Goal: Information Seeking & Learning: Learn about a topic

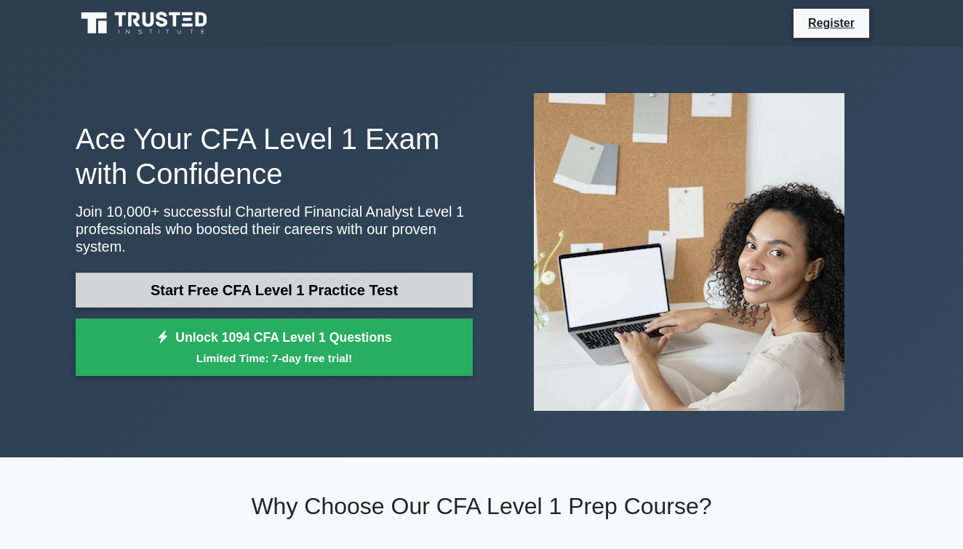
click at [240, 285] on link "Start Free CFA Level 1 Practice Test" at bounding box center [274, 290] width 397 height 35
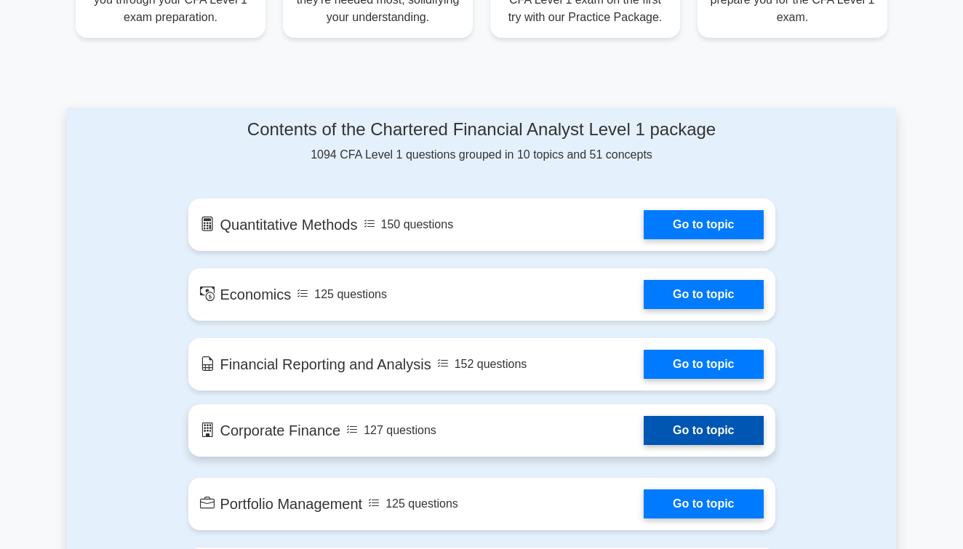
scroll to position [679, 0]
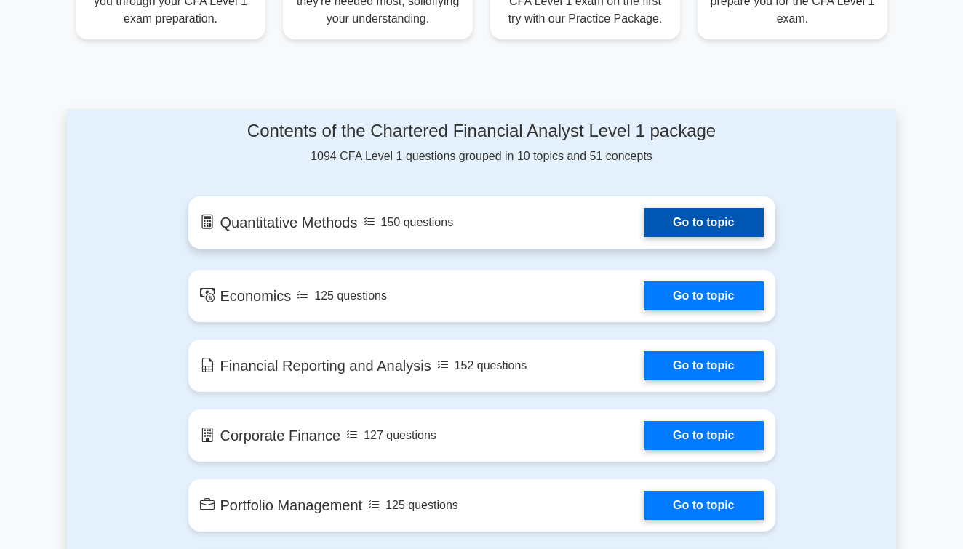
click at [705, 223] on link "Go to topic" at bounding box center [703, 222] width 119 height 29
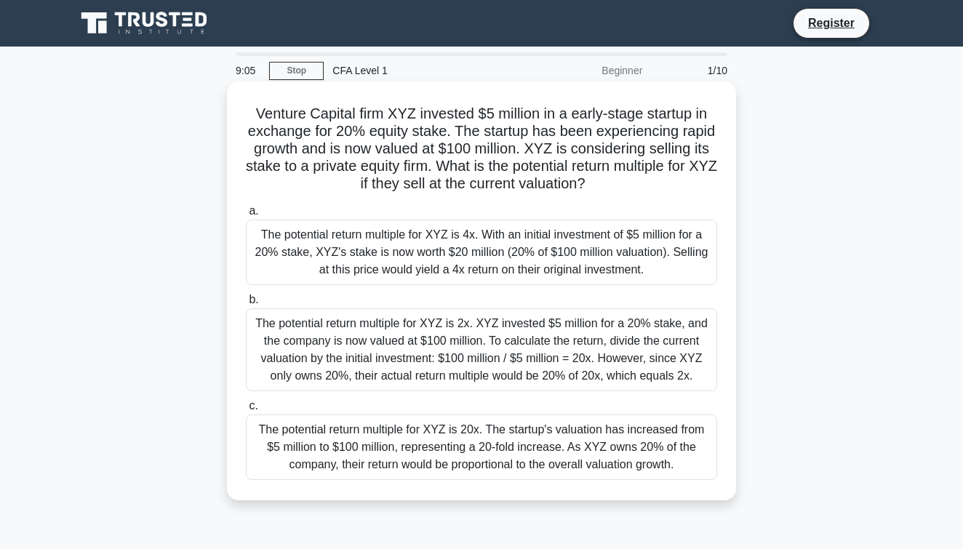
click at [330, 239] on div "The potential return multiple for XYZ is 4x. With an initial investment of $5 m…" at bounding box center [481, 252] width 471 height 65
click at [246, 216] on input "a. The potential return multiple for XYZ is 4x. With an initial investment of $…" at bounding box center [246, 211] width 0 height 9
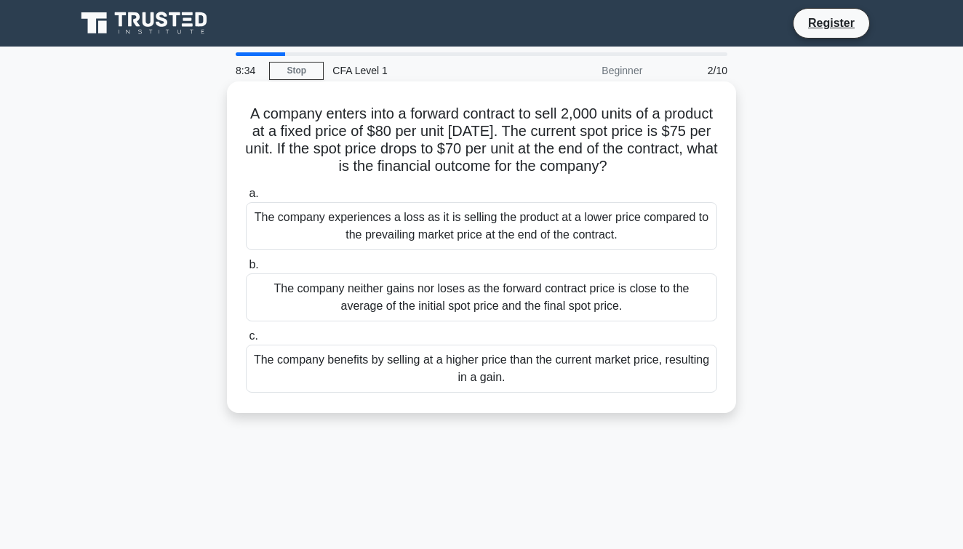
click at [331, 379] on div "The company benefits by selling at a higher price than the current market price…" at bounding box center [481, 369] width 471 height 48
click at [246, 341] on input "c. The company benefits by selling at a higher price than the current market pr…" at bounding box center [246, 336] width 0 height 9
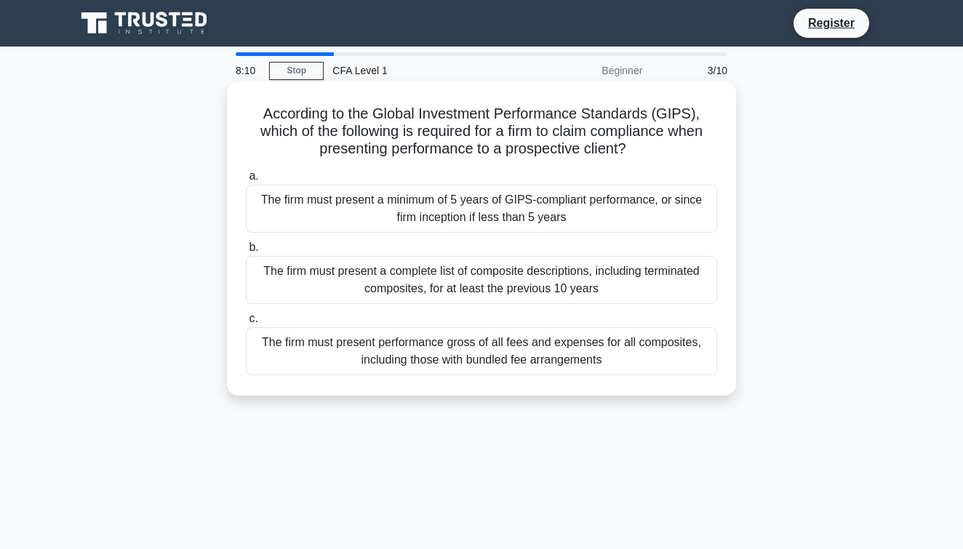
click at [350, 353] on div "The firm must present performance gross of all fees and expenses for all compos…" at bounding box center [481, 351] width 471 height 48
click at [246, 324] on input "c. The firm must present performance gross of all fees and expenses for all com…" at bounding box center [246, 318] width 0 height 9
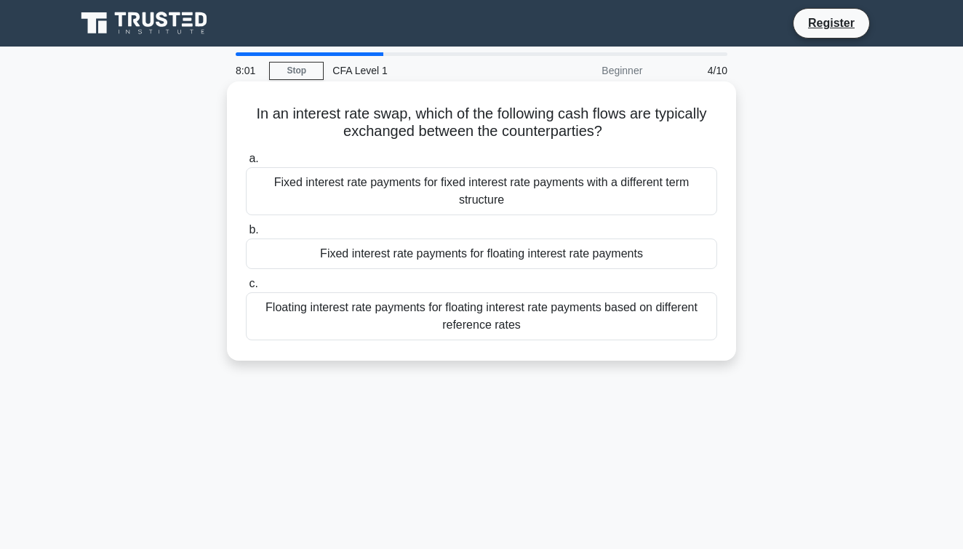
click at [354, 312] on div "Floating interest rate payments for floating interest rate payments based on di…" at bounding box center [481, 316] width 471 height 48
click at [246, 289] on input "c. Floating interest rate payments for floating interest rate payments based on…" at bounding box center [246, 283] width 0 height 9
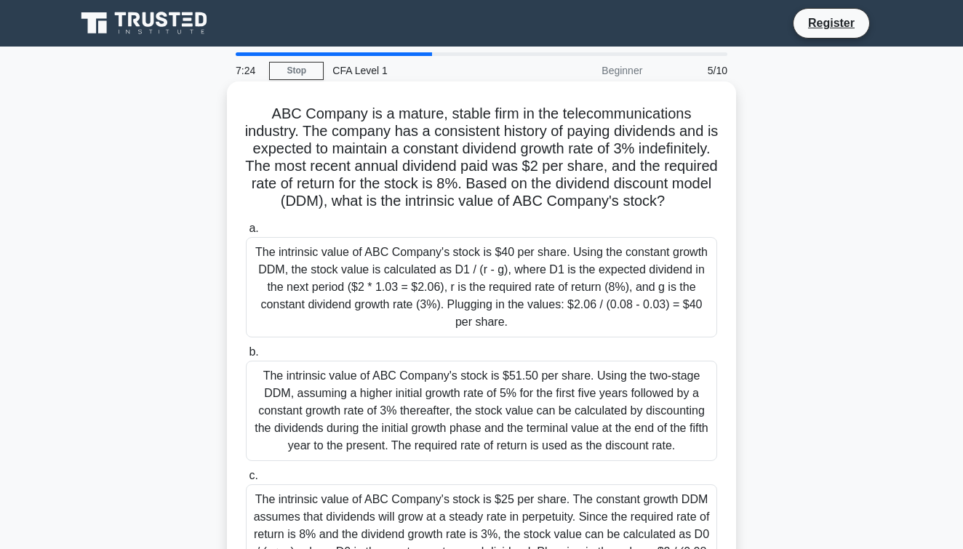
click at [316, 279] on div "The intrinsic value of ABC Company's stock is $40 per share. Using the constant…" at bounding box center [481, 287] width 471 height 100
click at [246, 233] on input "a. The intrinsic value of ABC Company's stock is $40 per share. Using the const…" at bounding box center [246, 228] width 0 height 9
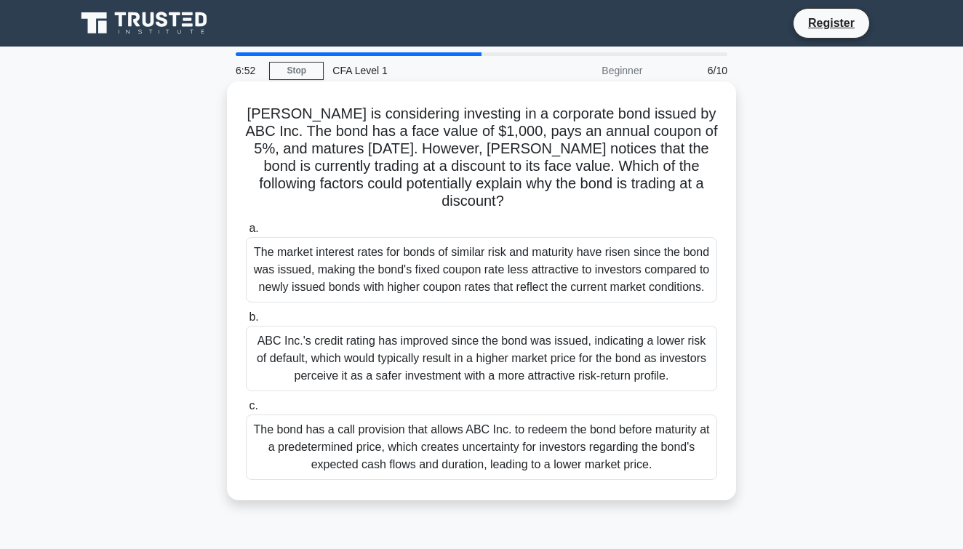
click at [354, 257] on div "The market interest rates for bonds of similar risk and maturity have risen sin…" at bounding box center [481, 269] width 471 height 65
click at [246, 233] on input "a. The market interest rates for bonds of similar risk and maturity have risen …" at bounding box center [246, 228] width 0 height 9
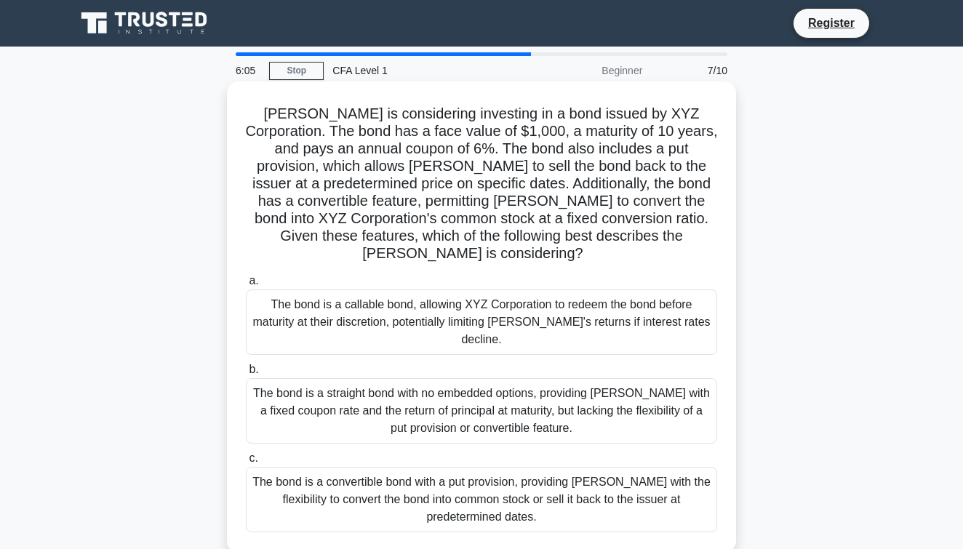
click at [305, 467] on div "The bond is a convertible bond with a put provision, providing Mary with the fl…" at bounding box center [481, 499] width 471 height 65
click at [246, 457] on input "c. The bond is a convertible bond with a put provision, providing Mary with the…" at bounding box center [246, 458] width 0 height 9
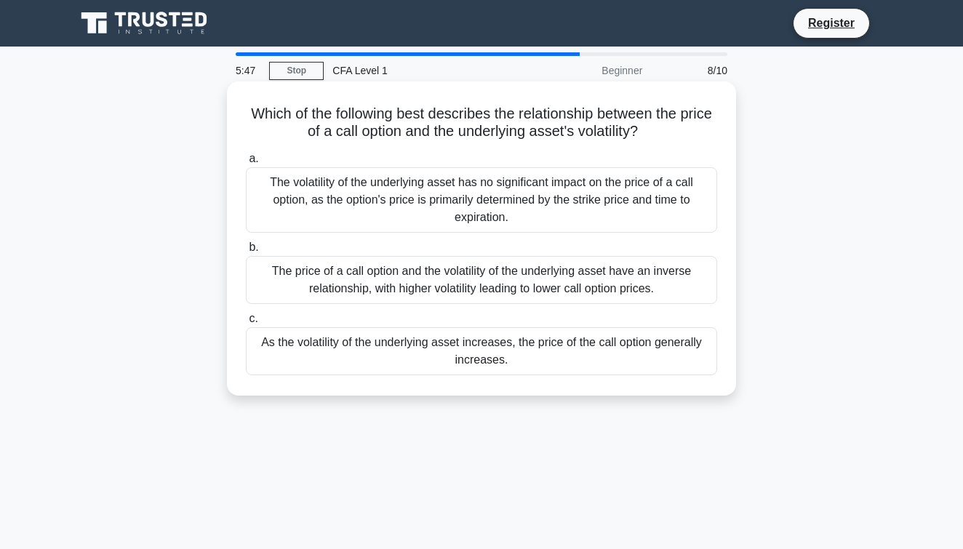
click at [308, 352] on div "As the volatility of the underlying asset increases, the price of the call opti…" at bounding box center [481, 351] width 471 height 48
click at [246, 324] on input "c. As the volatility of the underlying asset increases, the price of the call o…" at bounding box center [246, 318] width 0 height 9
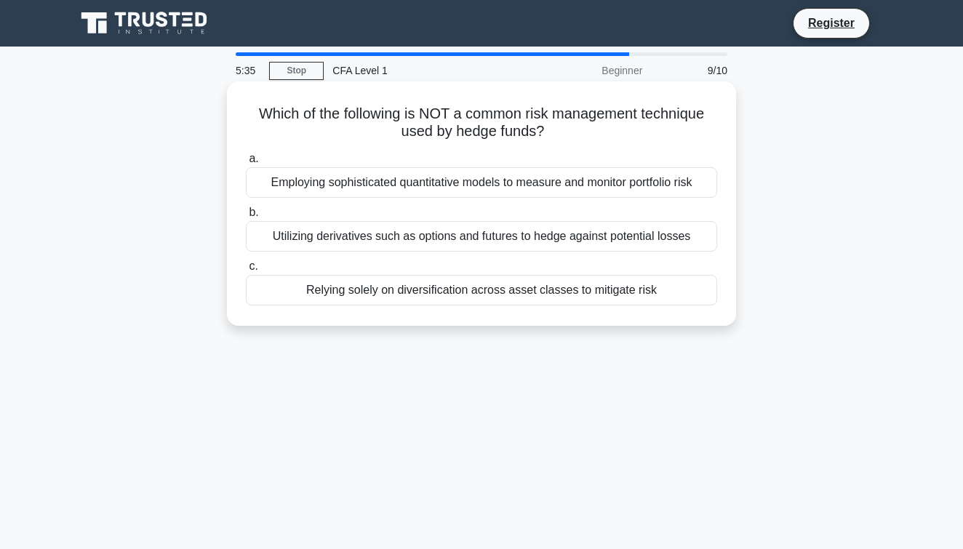
click at [345, 292] on div "Relying solely on diversification across asset classes to mitigate risk" at bounding box center [481, 290] width 471 height 31
click at [246, 271] on input "c. Relying solely on diversification across asset classes to mitigate risk" at bounding box center [246, 266] width 0 height 9
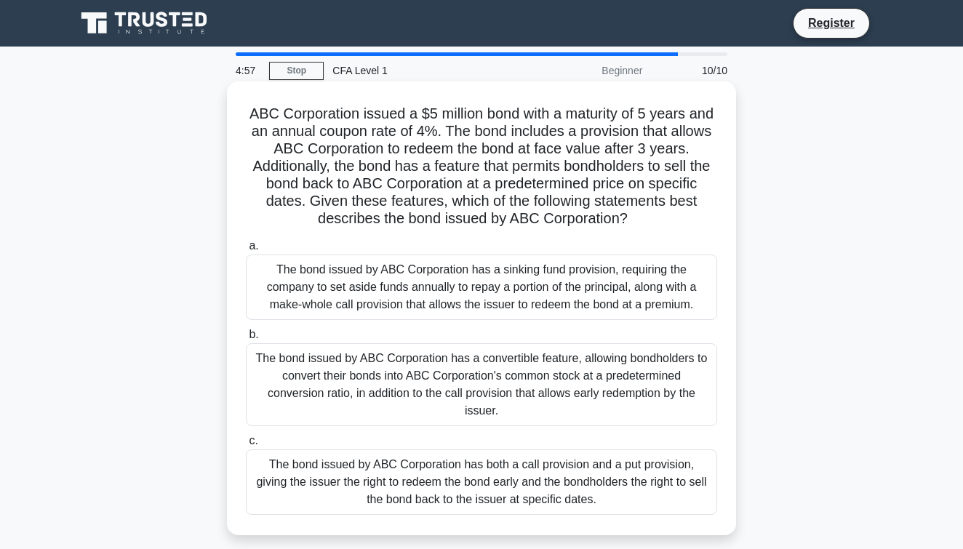
click at [322, 452] on div "The bond issued by ABC Corporation has both a call provision and a put provisio…" at bounding box center [481, 482] width 471 height 65
click at [246, 446] on input "c. The bond issued by ABC Corporation has both a call provision and a put provi…" at bounding box center [246, 440] width 0 height 9
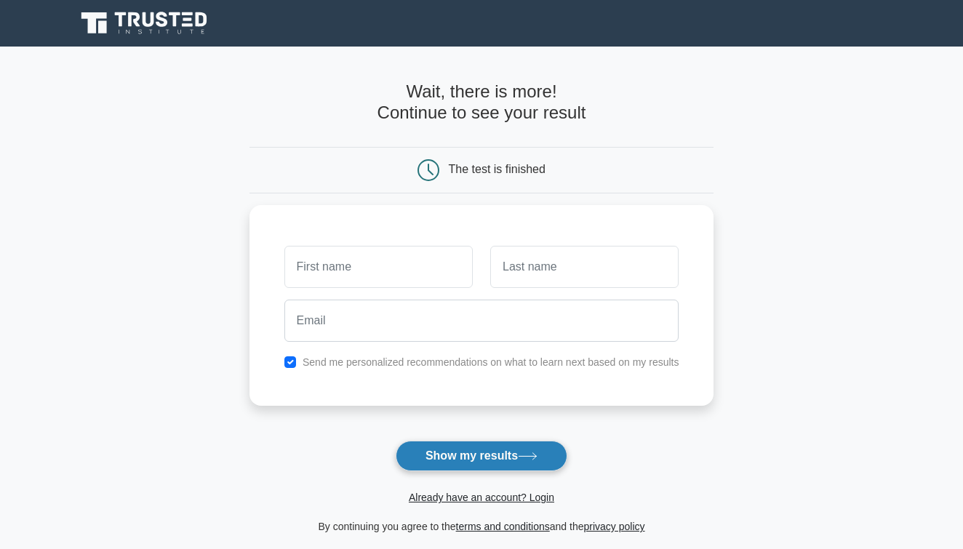
click at [423, 450] on button "Show my results" at bounding box center [482, 456] width 172 height 31
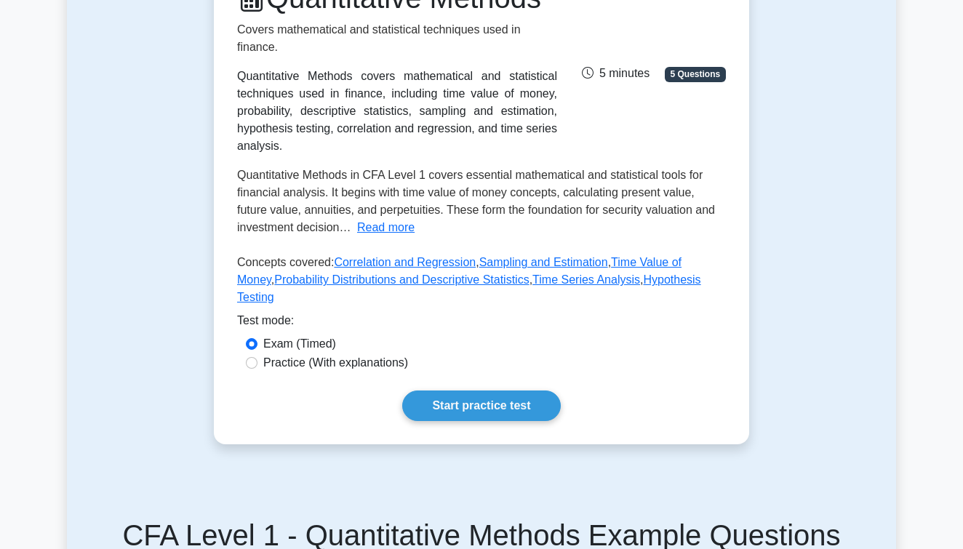
scroll to position [160, 0]
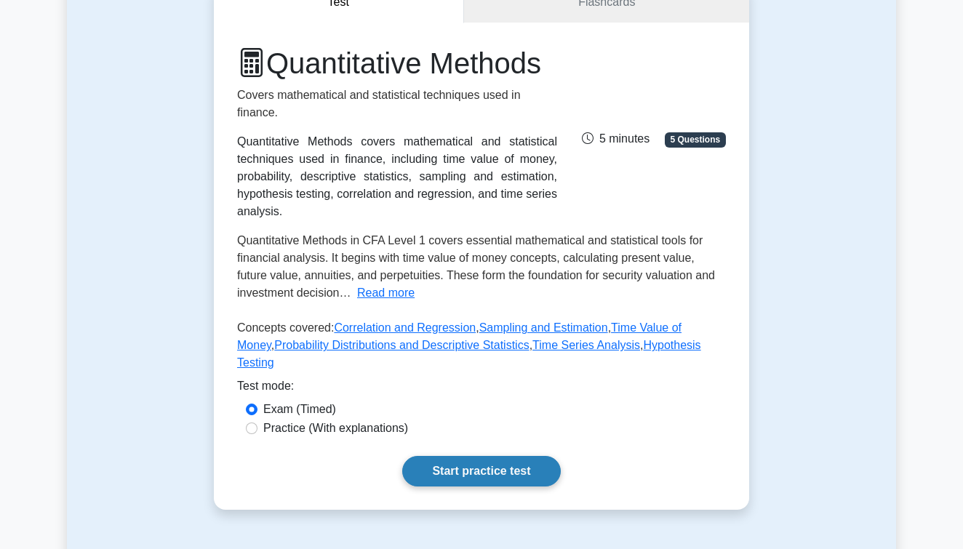
click at [474, 456] on link "Start practice test" at bounding box center [481, 471] width 158 height 31
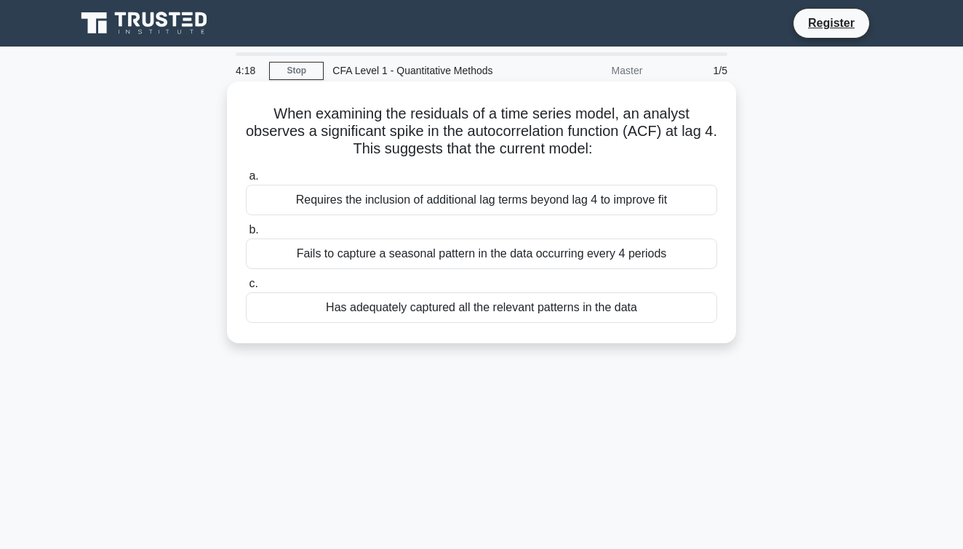
click at [370, 205] on div "Requires the inclusion of additional lag terms beyond lag 4 to improve fit" at bounding box center [481, 200] width 471 height 31
click at [246, 181] on input "a. Requires the inclusion of additional lag terms beyond lag 4 to improve fit" at bounding box center [246, 176] width 0 height 9
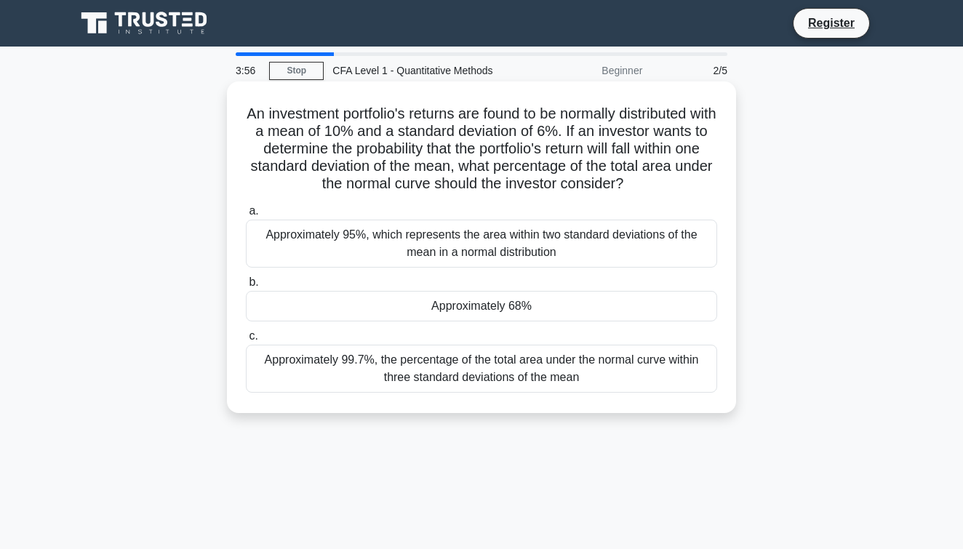
click at [388, 308] on div "Approximately 68%" at bounding box center [481, 306] width 471 height 31
click at [246, 287] on input "b. Approximately 68%" at bounding box center [246, 282] width 0 height 9
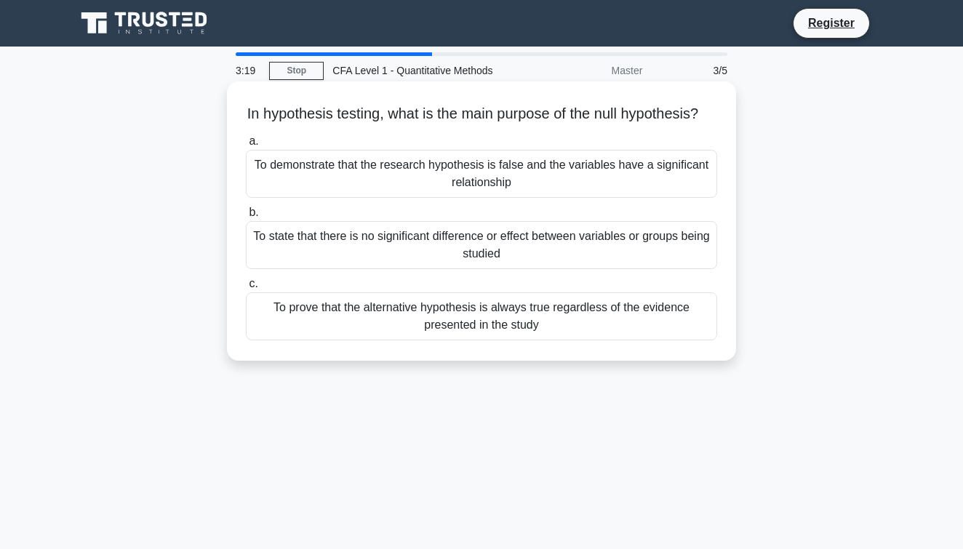
click at [367, 196] on div "To demonstrate that the research hypothesis is false and the variables have a s…" at bounding box center [481, 174] width 471 height 48
click at [246, 146] on input "a. To demonstrate that the research hypothesis is false and the variables have …" at bounding box center [246, 141] width 0 height 9
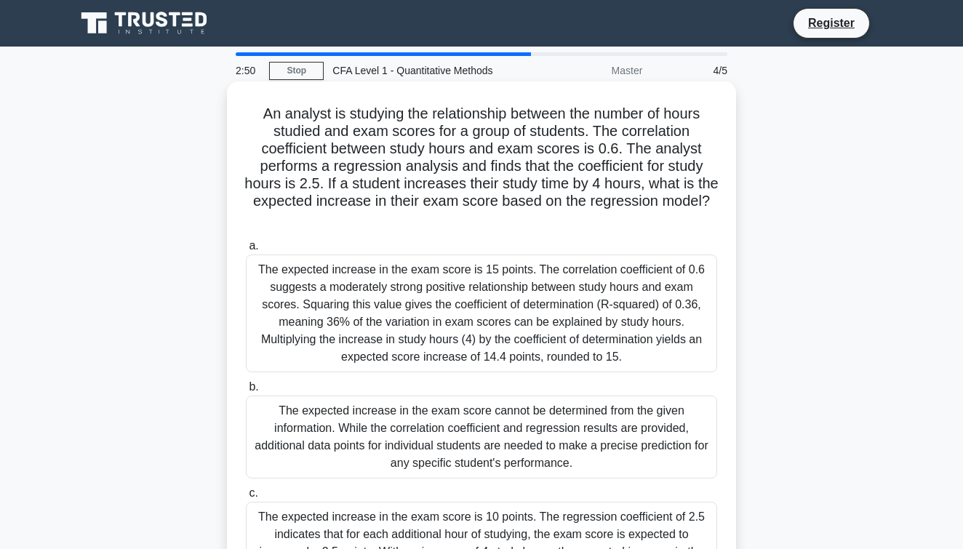
click at [315, 185] on h5 "An analyst is studying the relationship between the number of hours studied and…" at bounding box center [481, 167] width 474 height 124
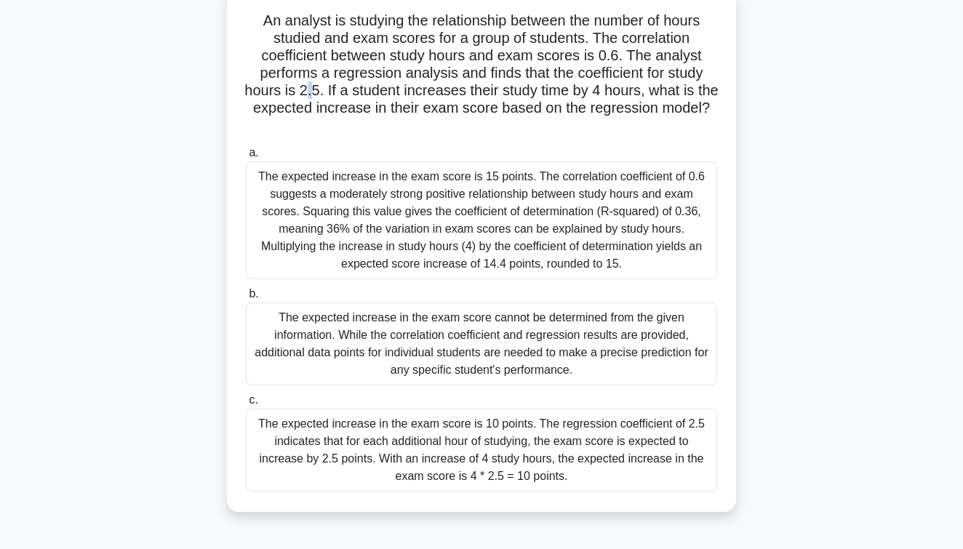
scroll to position [93, 0]
click at [392, 448] on div "The expected increase in the exam score is 10 points. The regression coefficien…" at bounding box center [481, 450] width 471 height 83
click at [246, 405] on input "c. The expected increase in the exam score is 10 points. The regression coeffic…" at bounding box center [246, 400] width 0 height 9
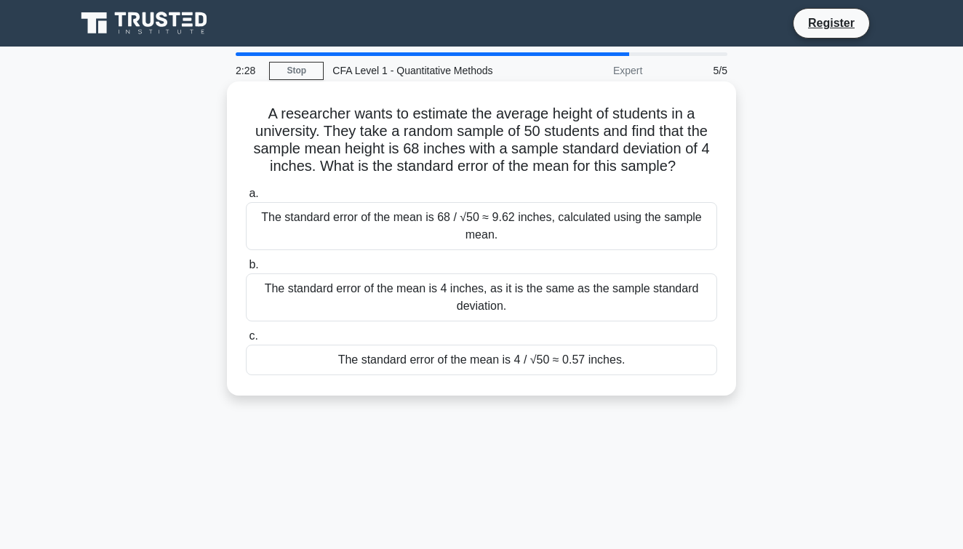
scroll to position [0, 0]
click at [450, 368] on div "The standard error of the mean is 4 / √50 ≈ 0.57 inches." at bounding box center [481, 360] width 471 height 31
click at [246, 341] on input "c. The standard error of the mean is 4 / √50 ≈ 0.57 inches." at bounding box center [246, 336] width 0 height 9
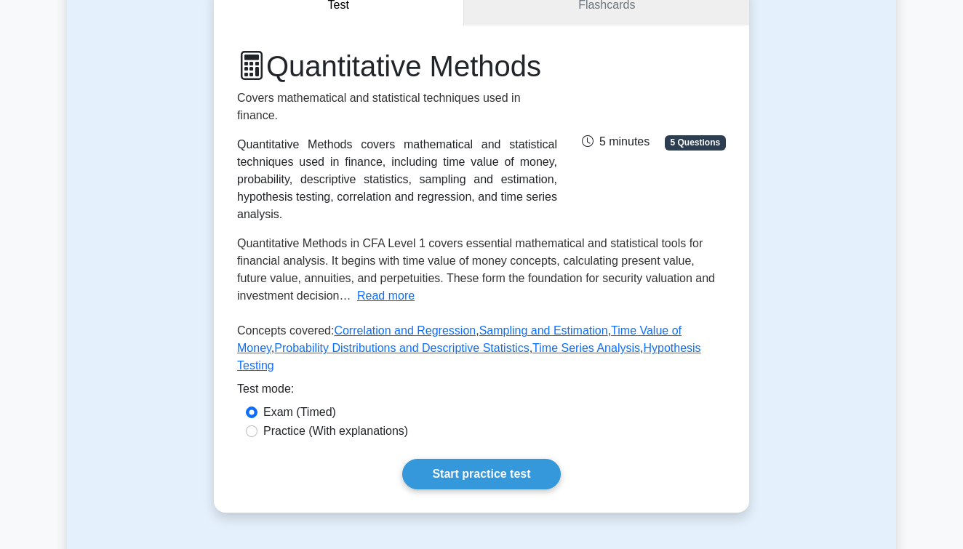
scroll to position [161, 0]
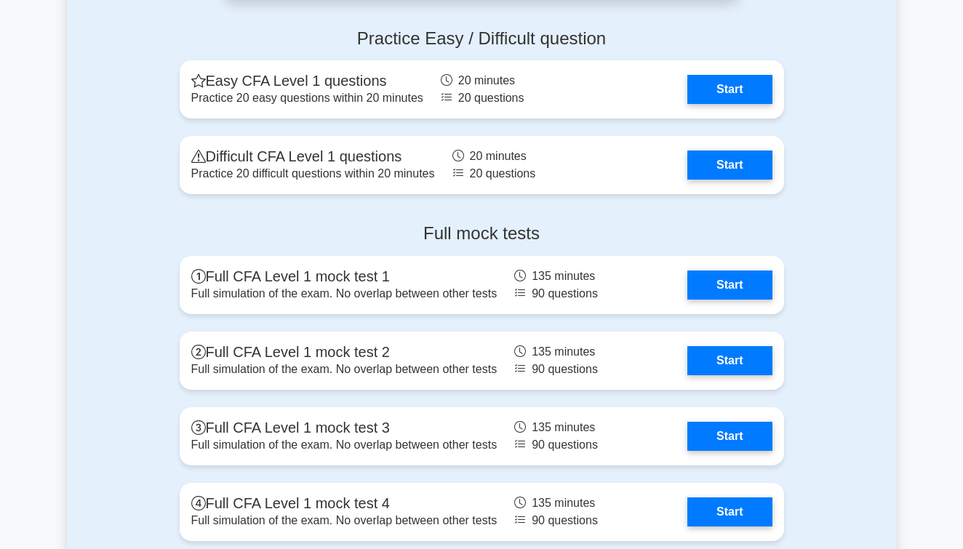
scroll to position [2120, 0]
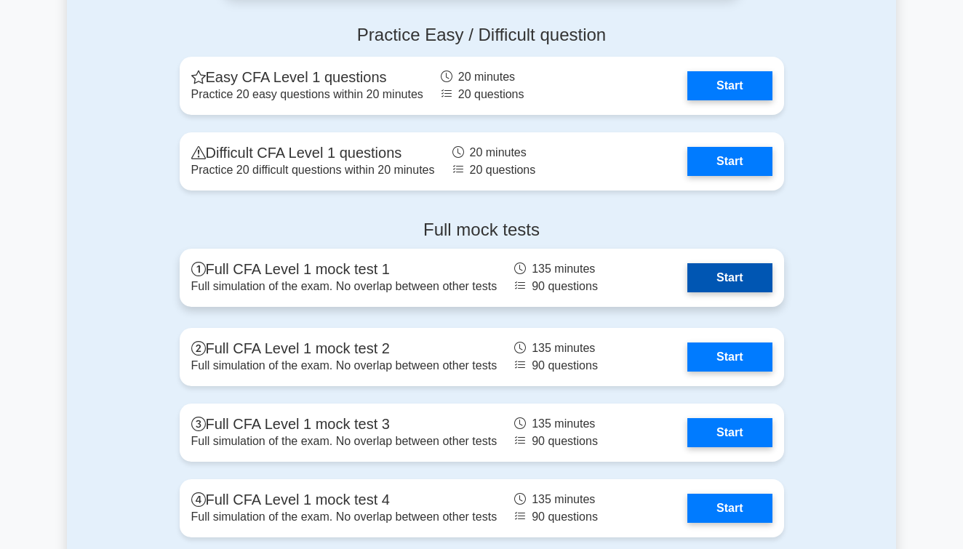
click at [738, 276] on link "Start" at bounding box center [729, 277] width 84 height 29
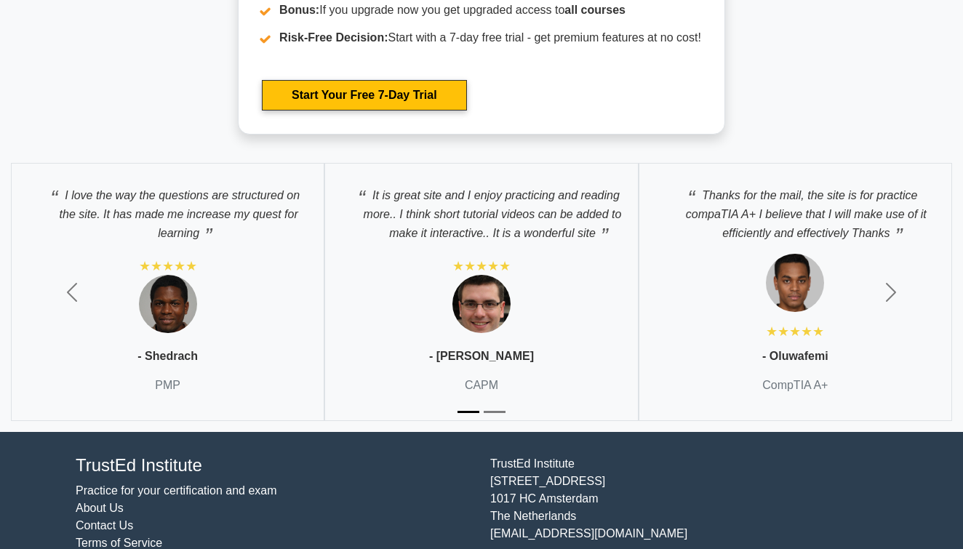
scroll to position [2993, 0]
